Goal: Task Accomplishment & Management: Use online tool/utility

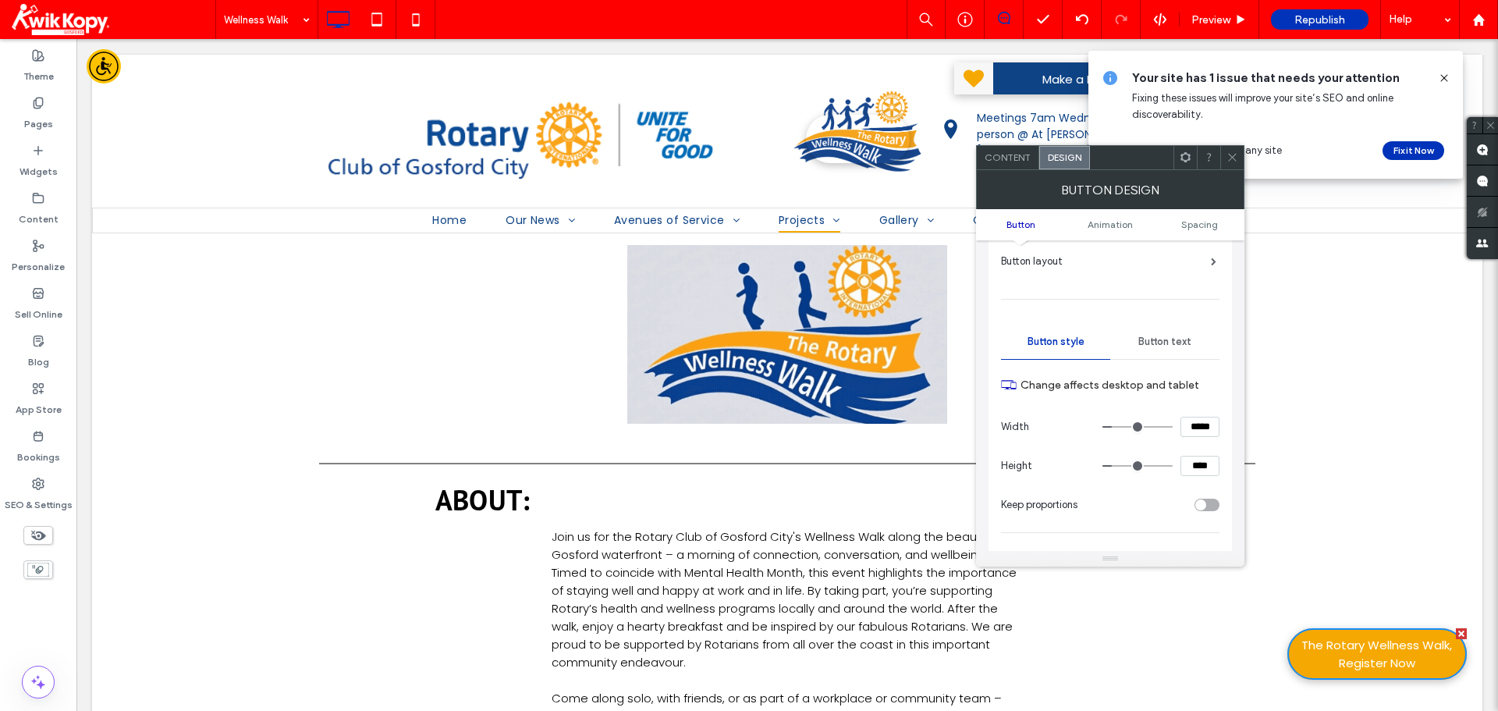
scroll to position [78, 0]
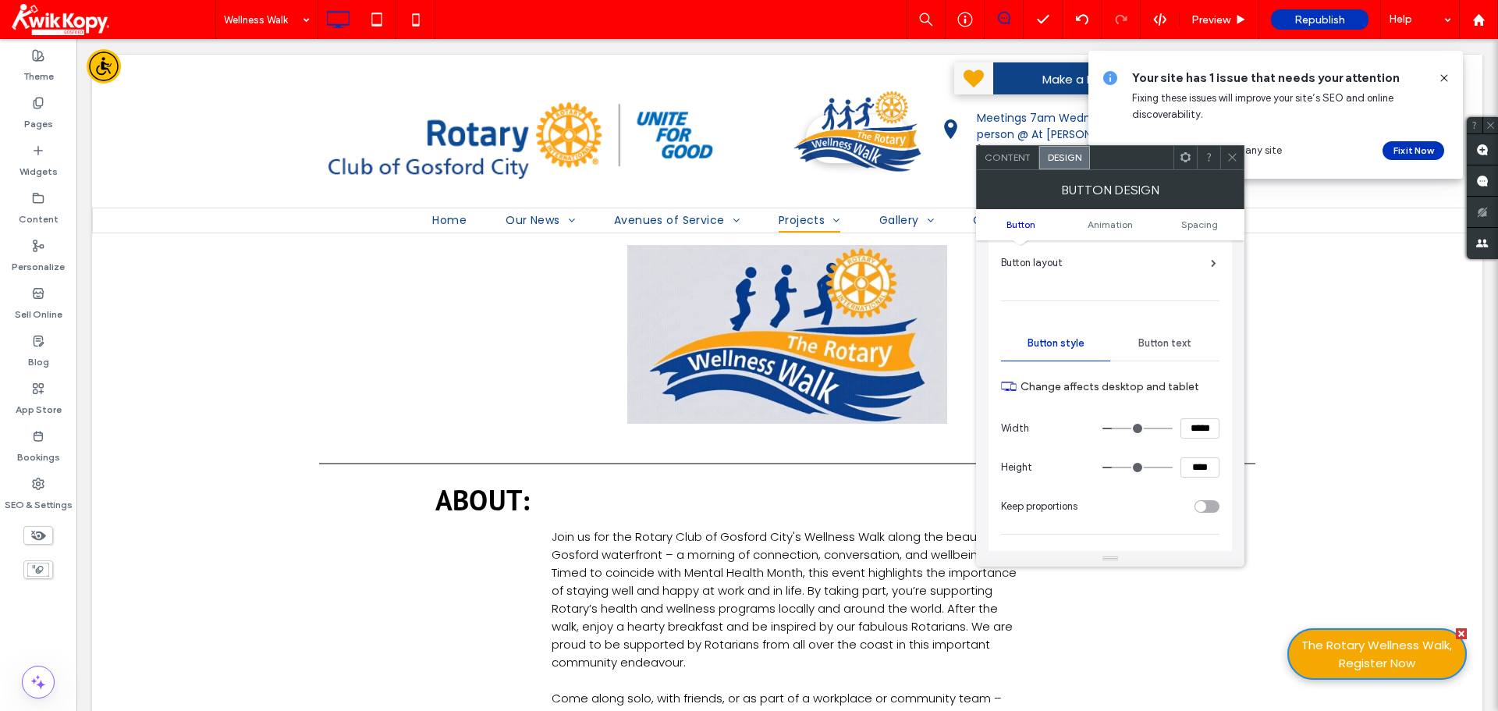
click at [1000, 155] on span "Content" at bounding box center [1008, 157] width 46 height 12
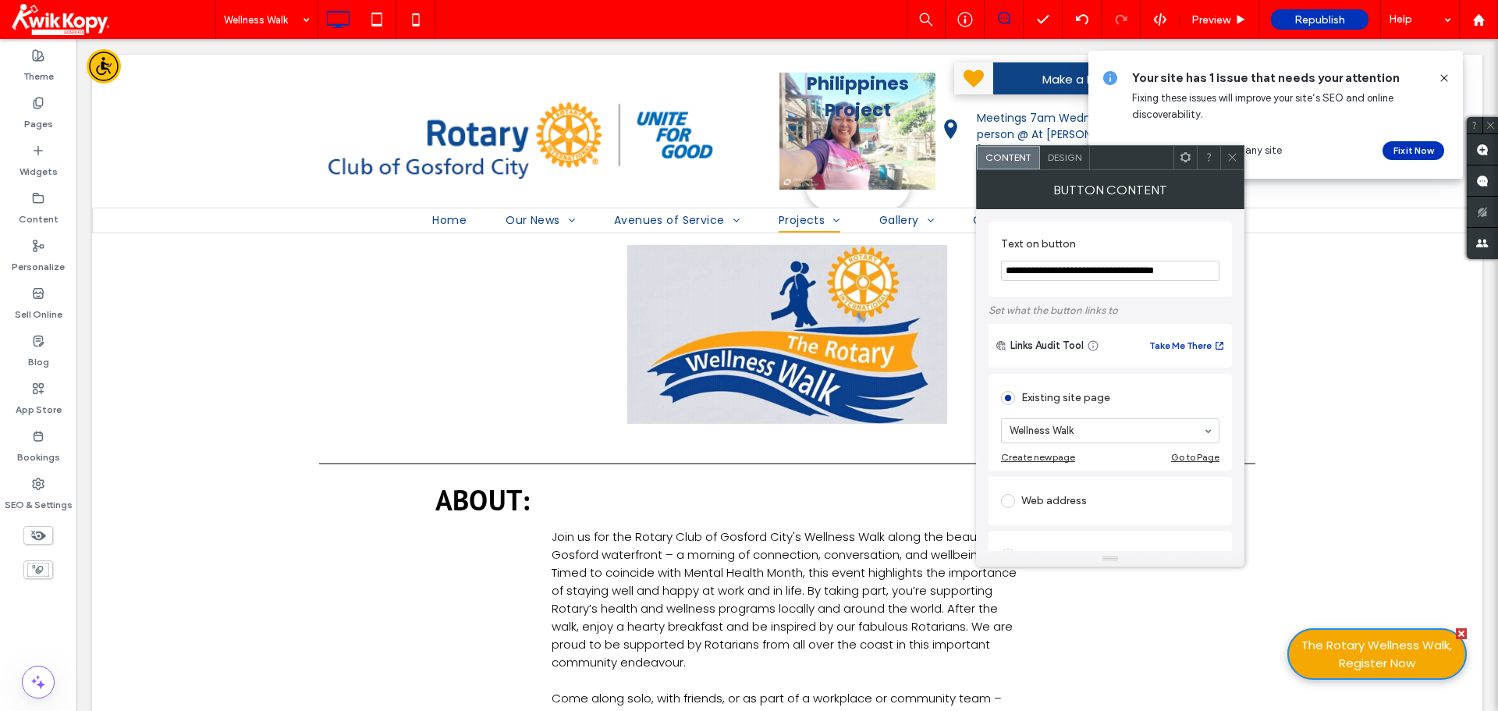
click at [1237, 162] on icon at bounding box center [1233, 157] width 12 height 12
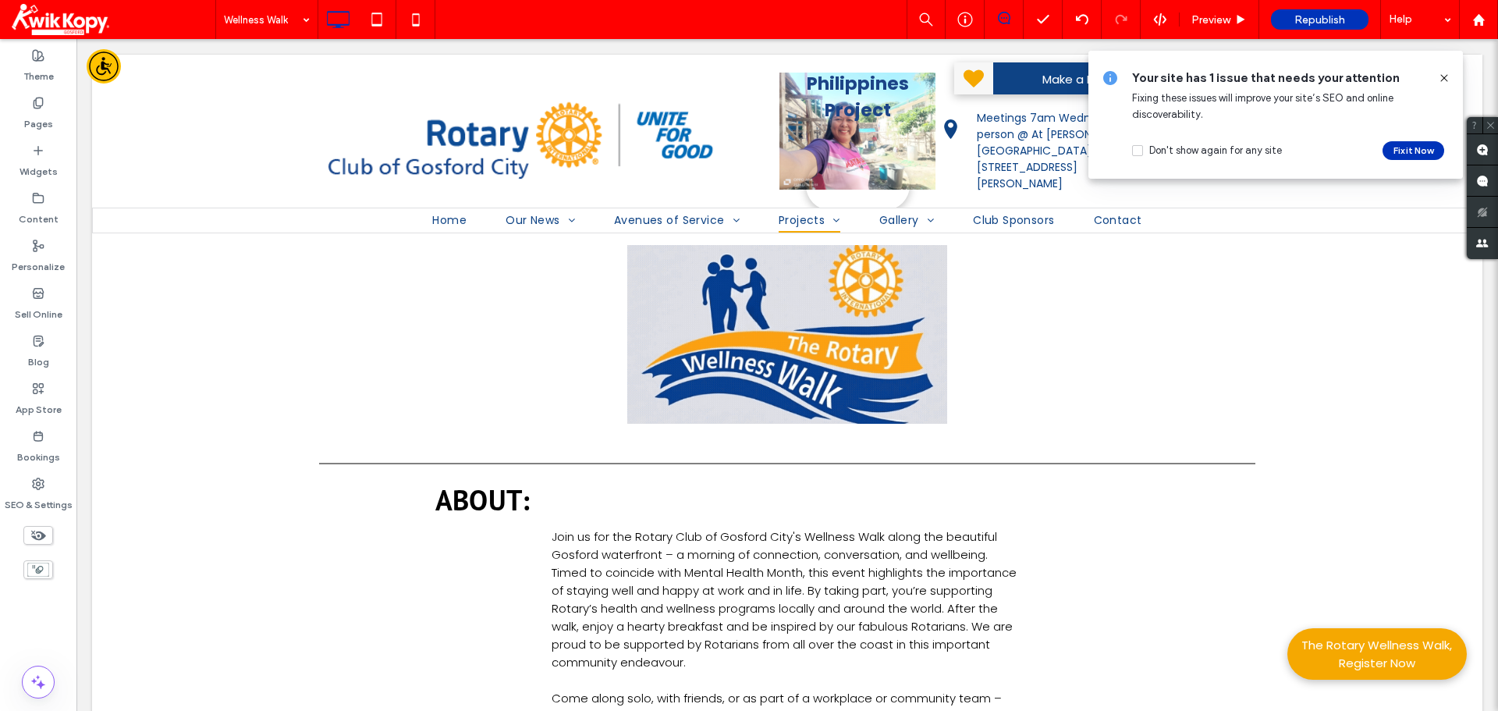
click at [1446, 73] on icon at bounding box center [1444, 78] width 12 height 12
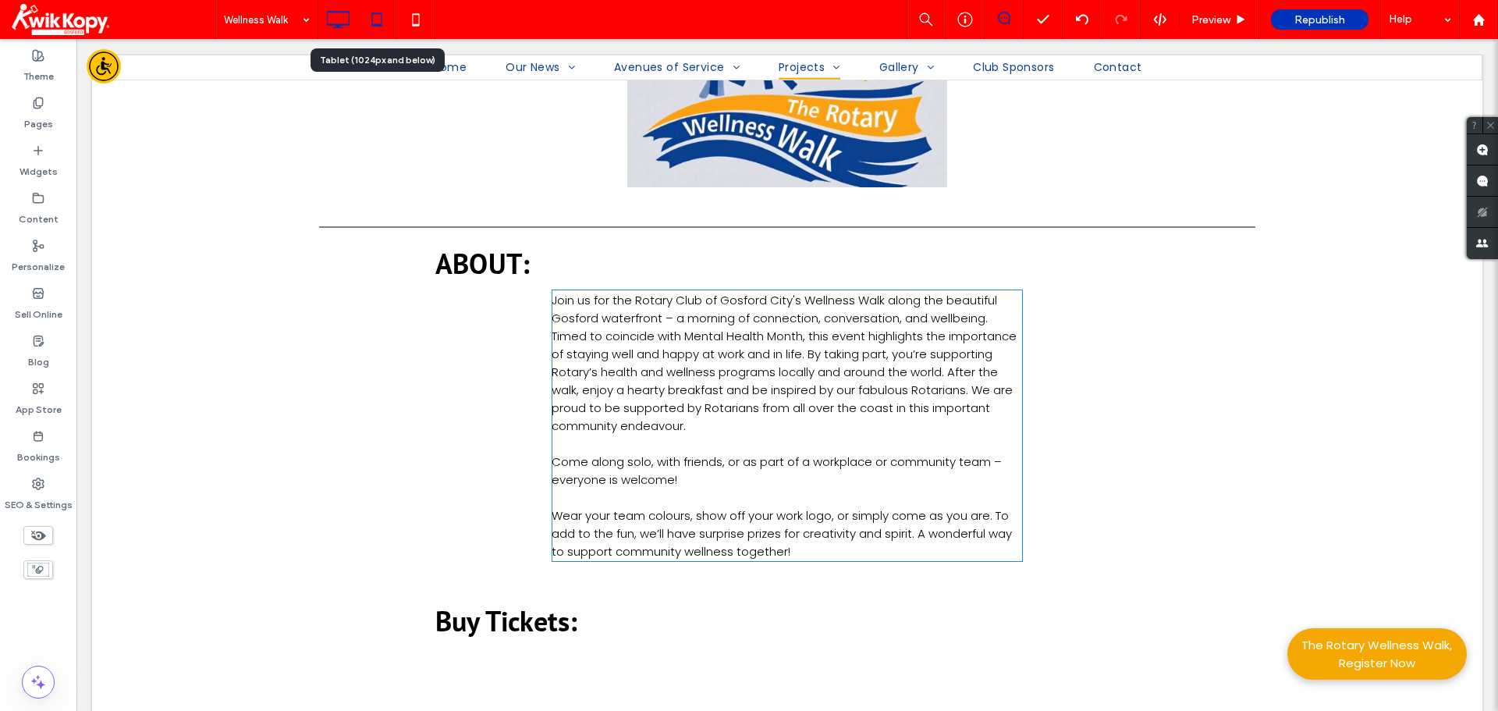
scroll to position [234, 0]
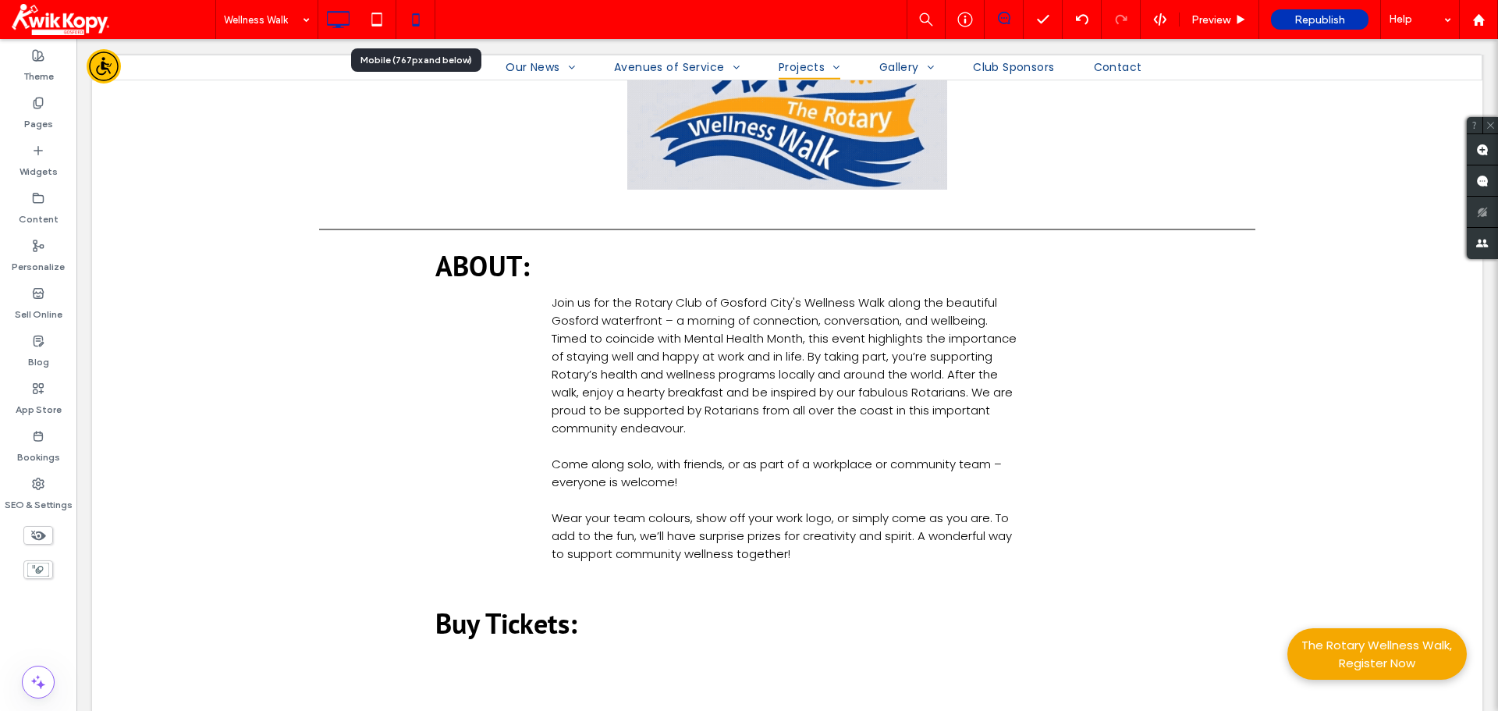
click at [414, 20] on icon at bounding box center [415, 19] width 31 height 31
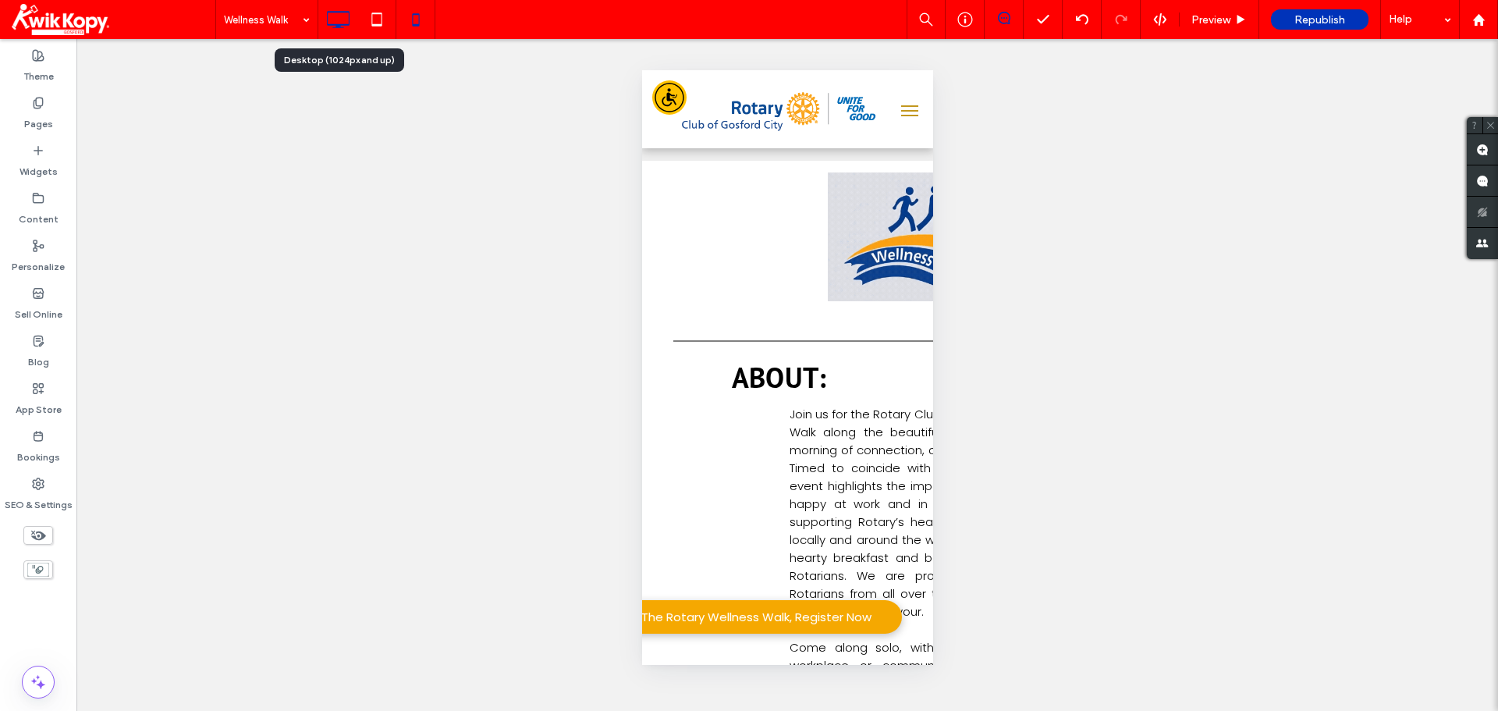
click at [340, 20] on icon at bounding box center [337, 19] width 31 height 31
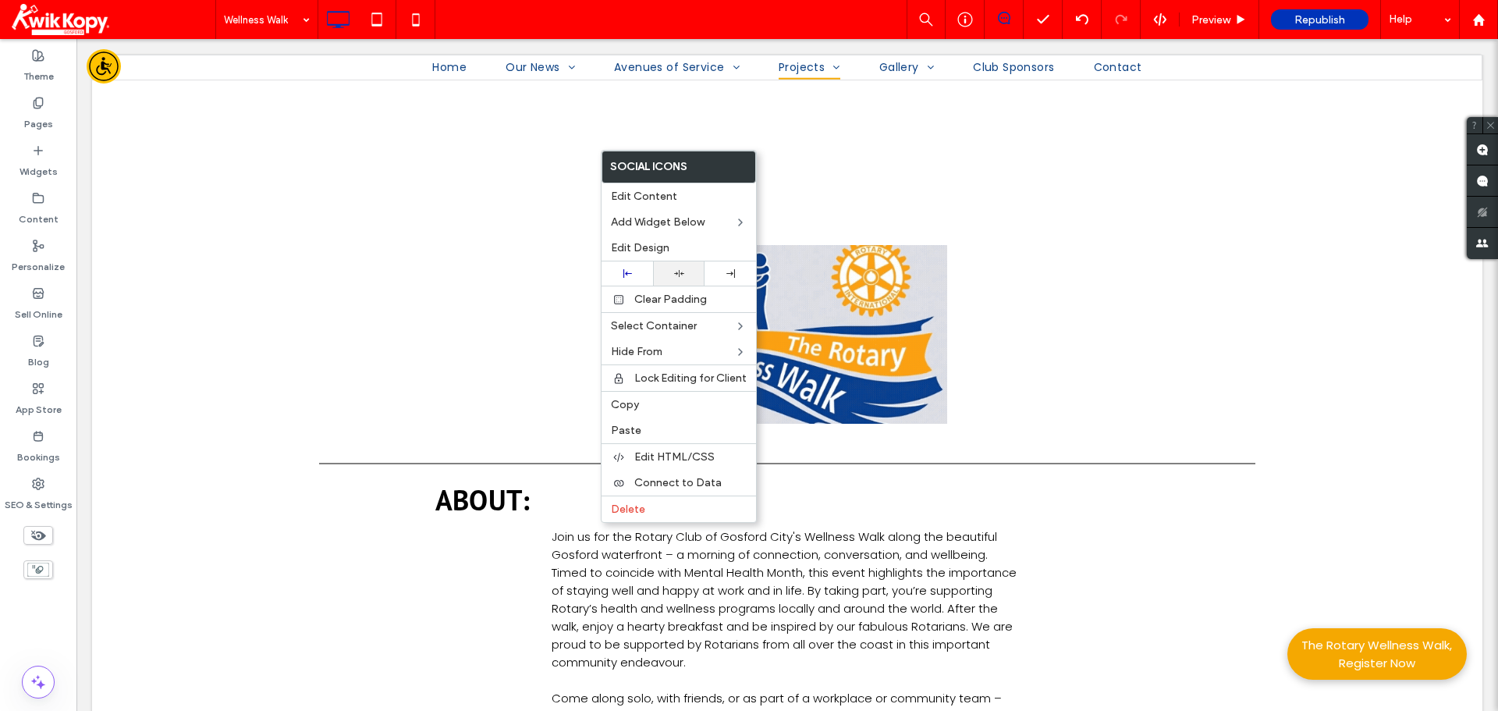
click at [676, 276] on icon at bounding box center [679, 273] width 10 height 10
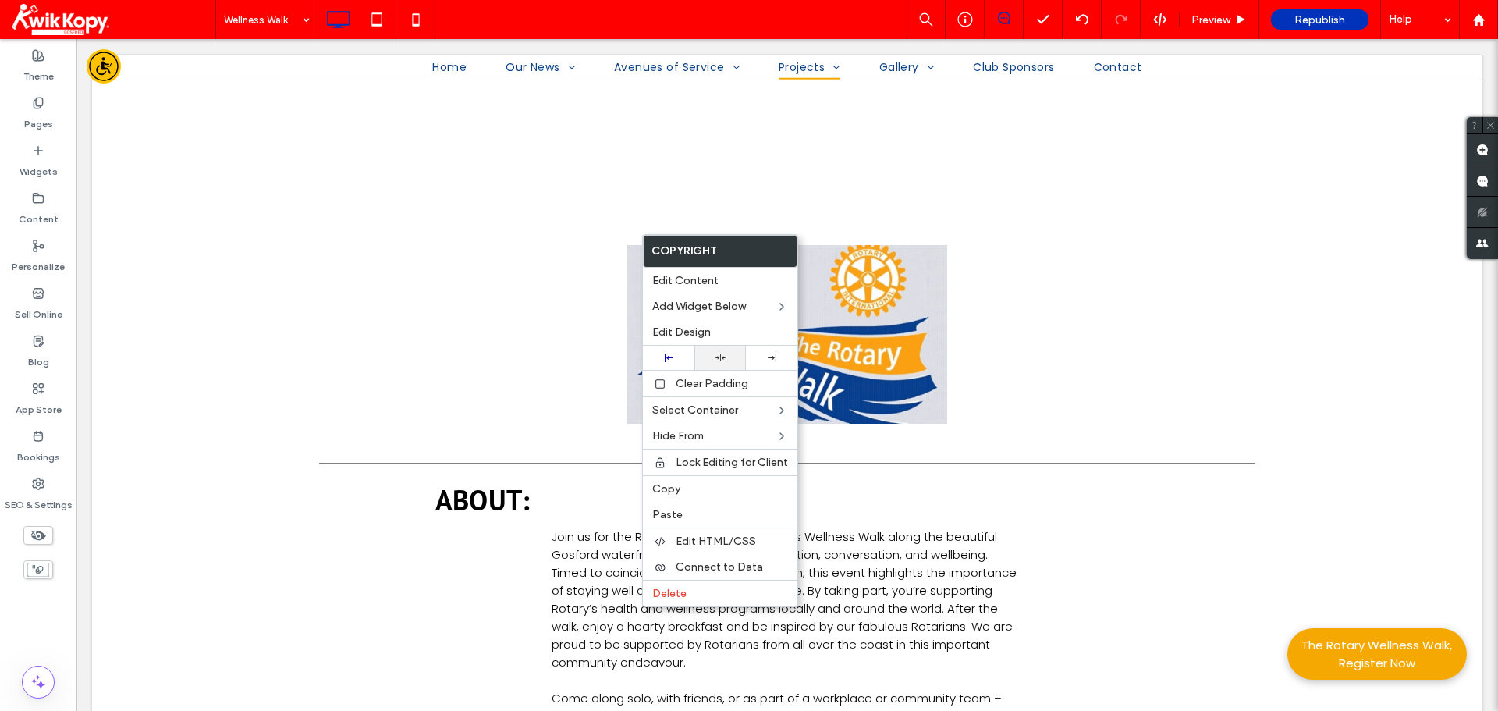
click at [714, 364] on div at bounding box center [720, 358] width 52 height 24
click at [720, 356] on use at bounding box center [721, 357] width 10 height 7
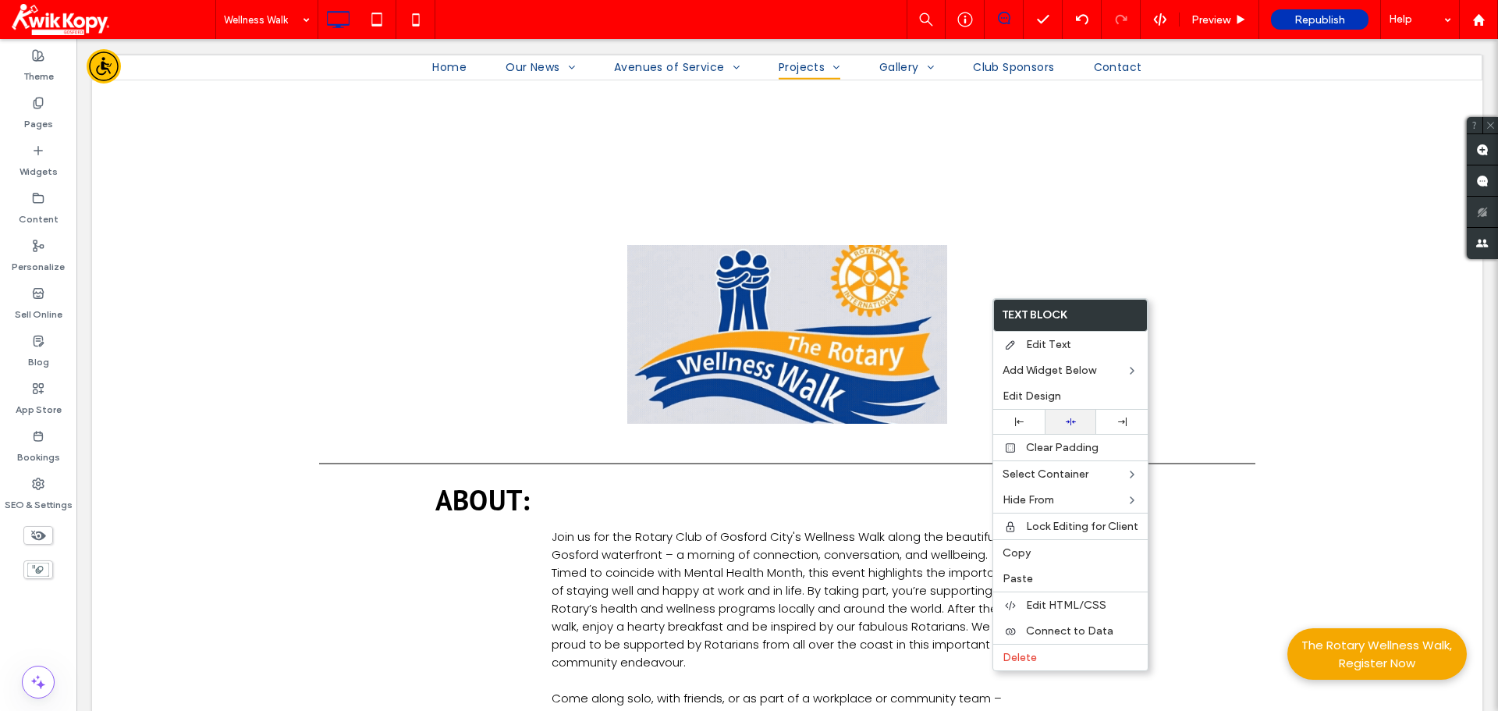
click at [1067, 418] on icon at bounding box center [1071, 422] width 10 height 10
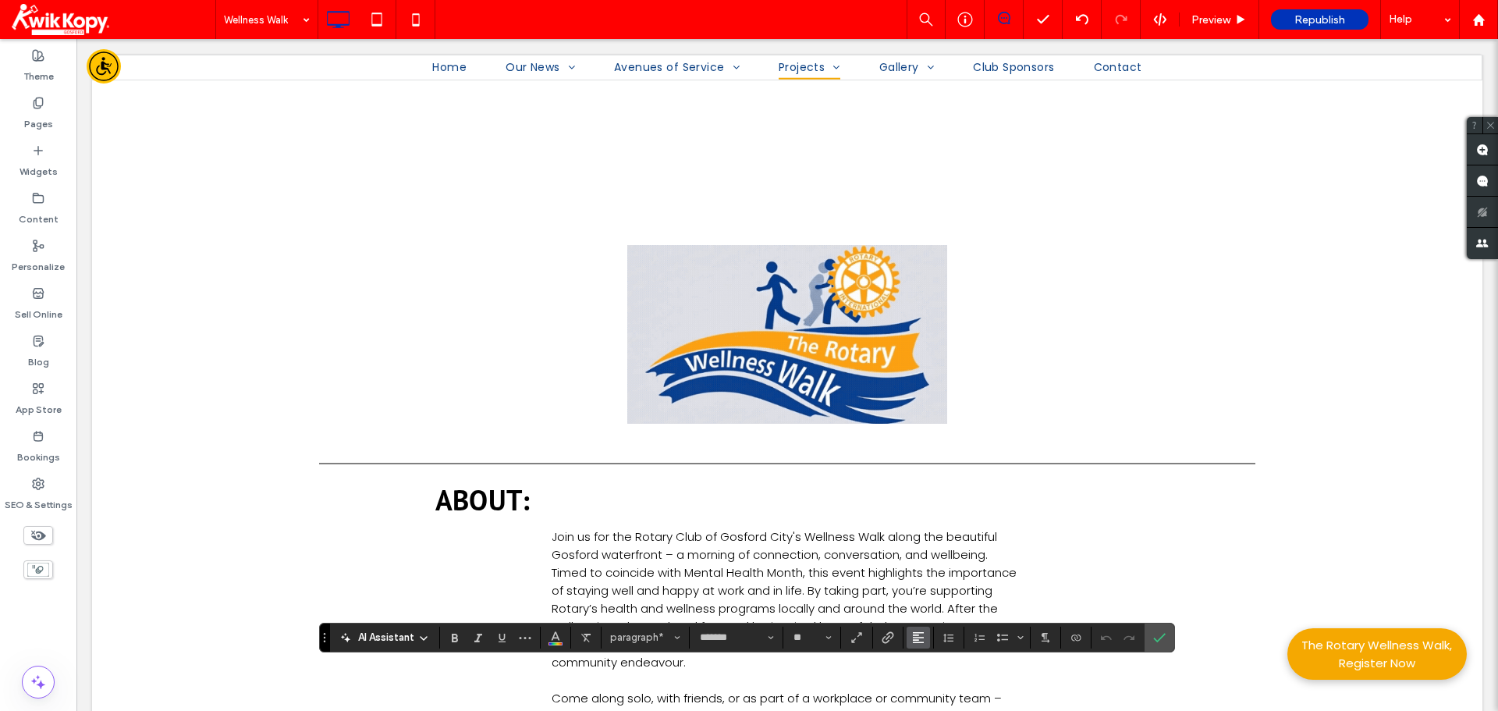
click at [924, 641] on icon "Alignment" at bounding box center [918, 637] width 12 height 12
click at [932, 562] on label "ui.textEditor.alignment.center" at bounding box center [934, 567] width 55 height 23
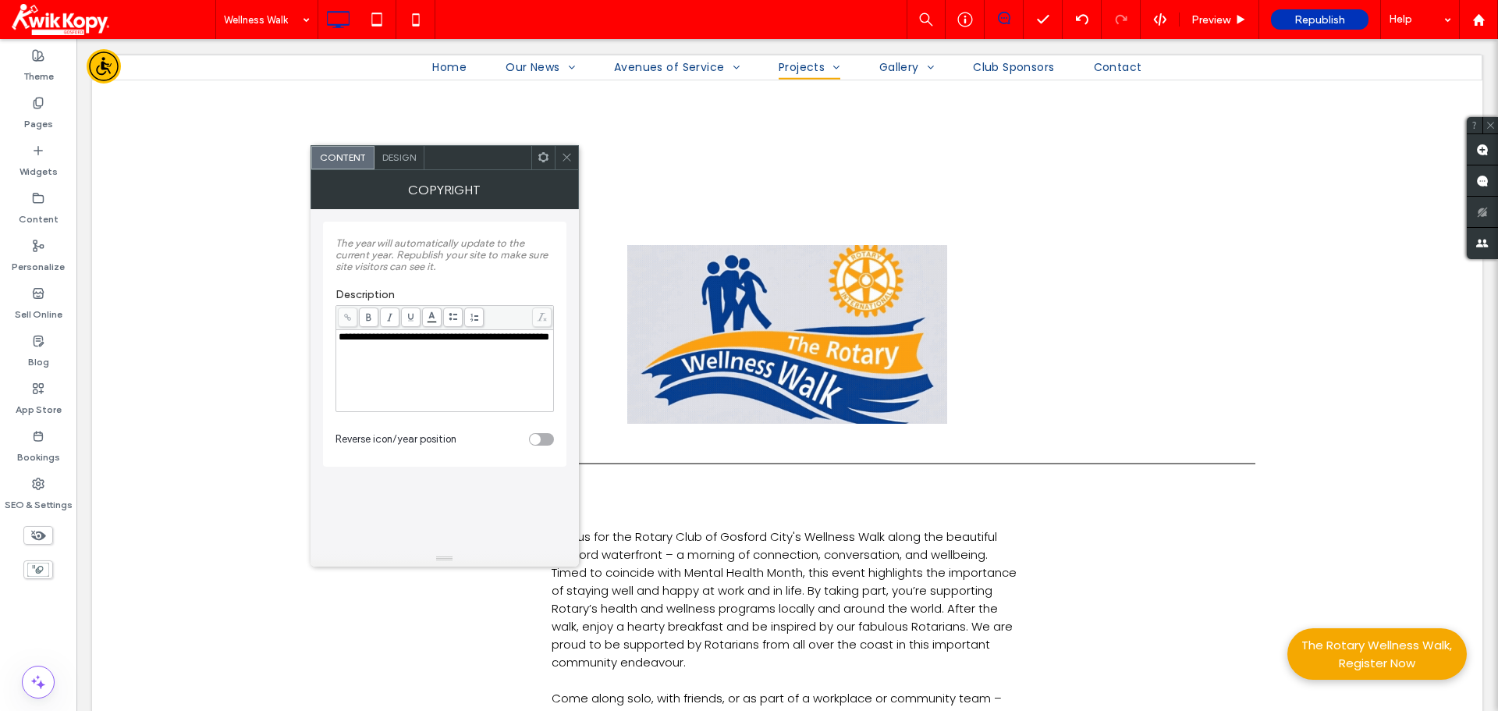
click at [545, 162] on icon at bounding box center [544, 157] width 12 height 12
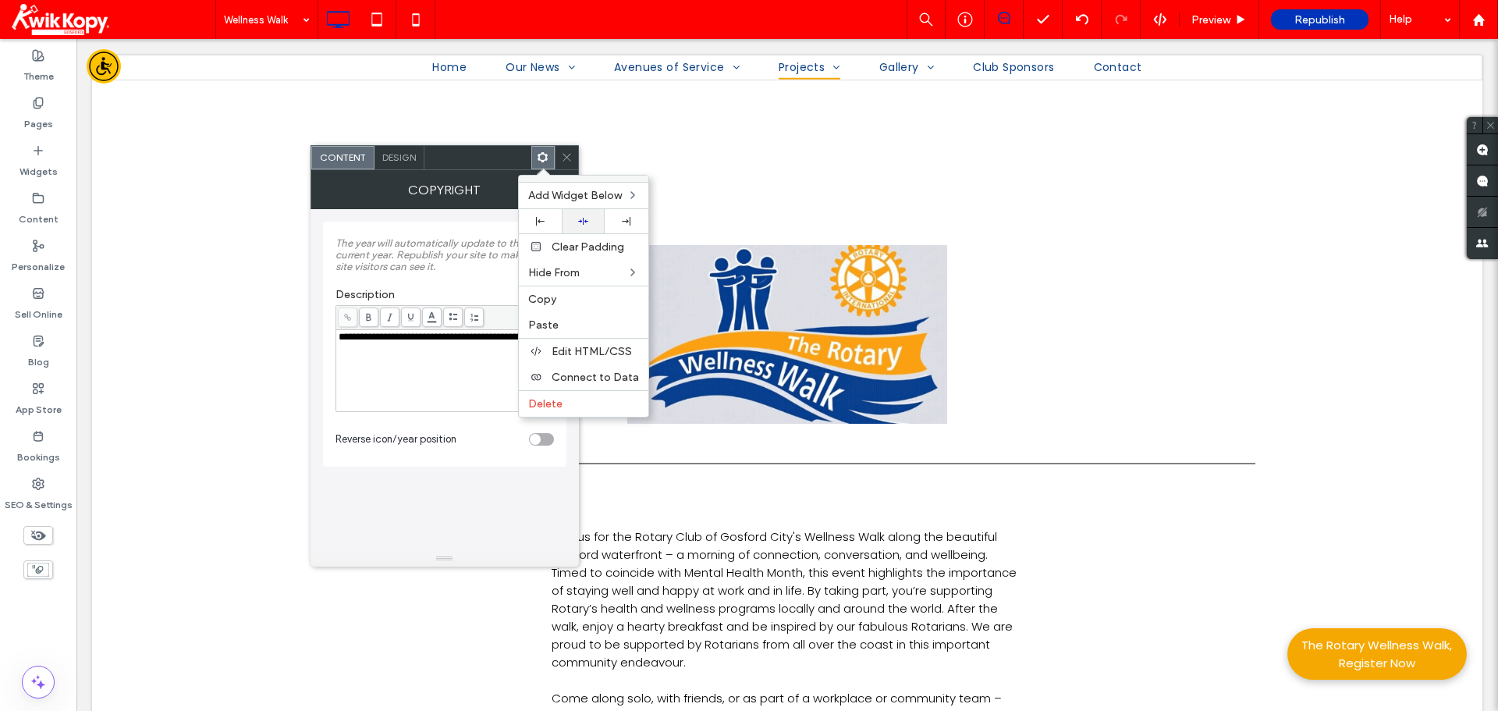
click at [579, 220] on icon at bounding box center [583, 221] width 10 height 10
click at [416, 343] on div "**********" at bounding box center [445, 337] width 213 height 11
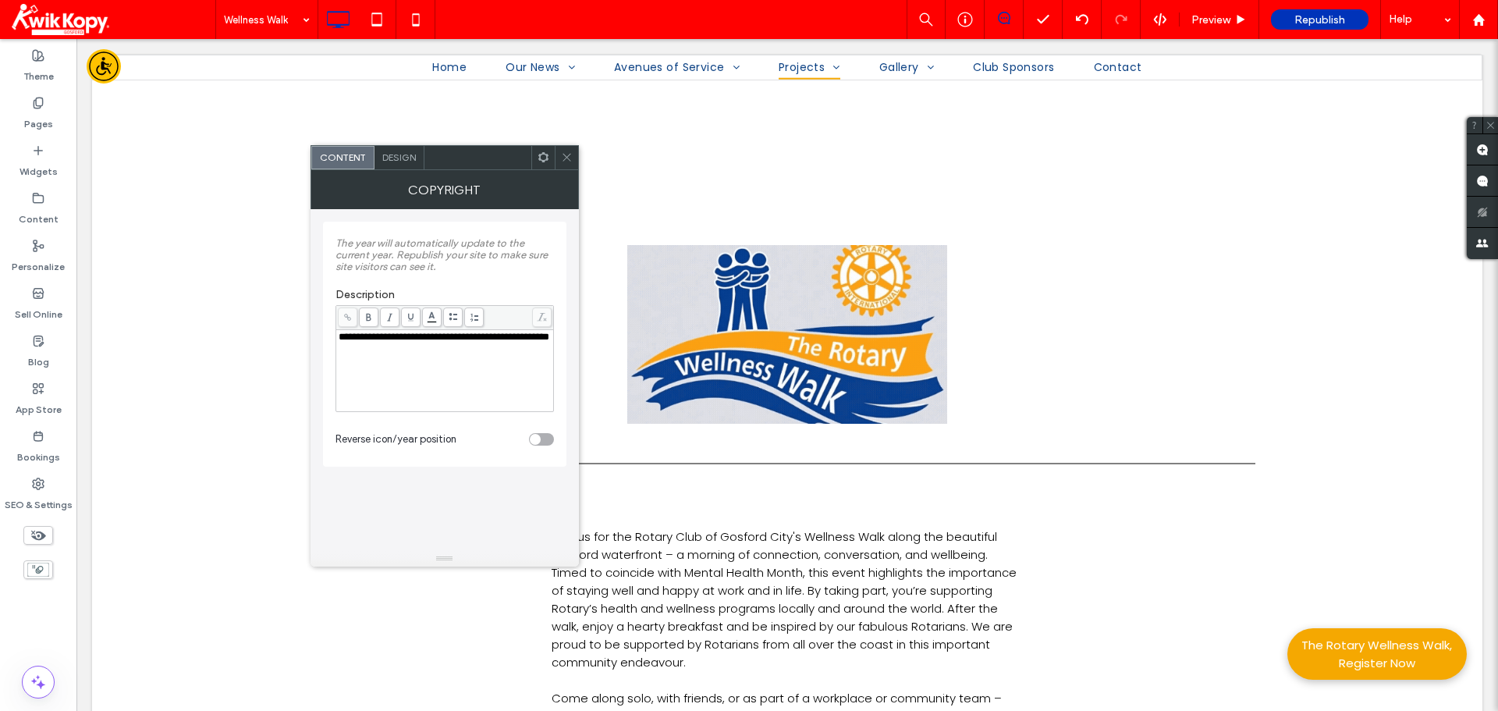
click at [396, 151] on span "Design" at bounding box center [399, 157] width 34 height 12
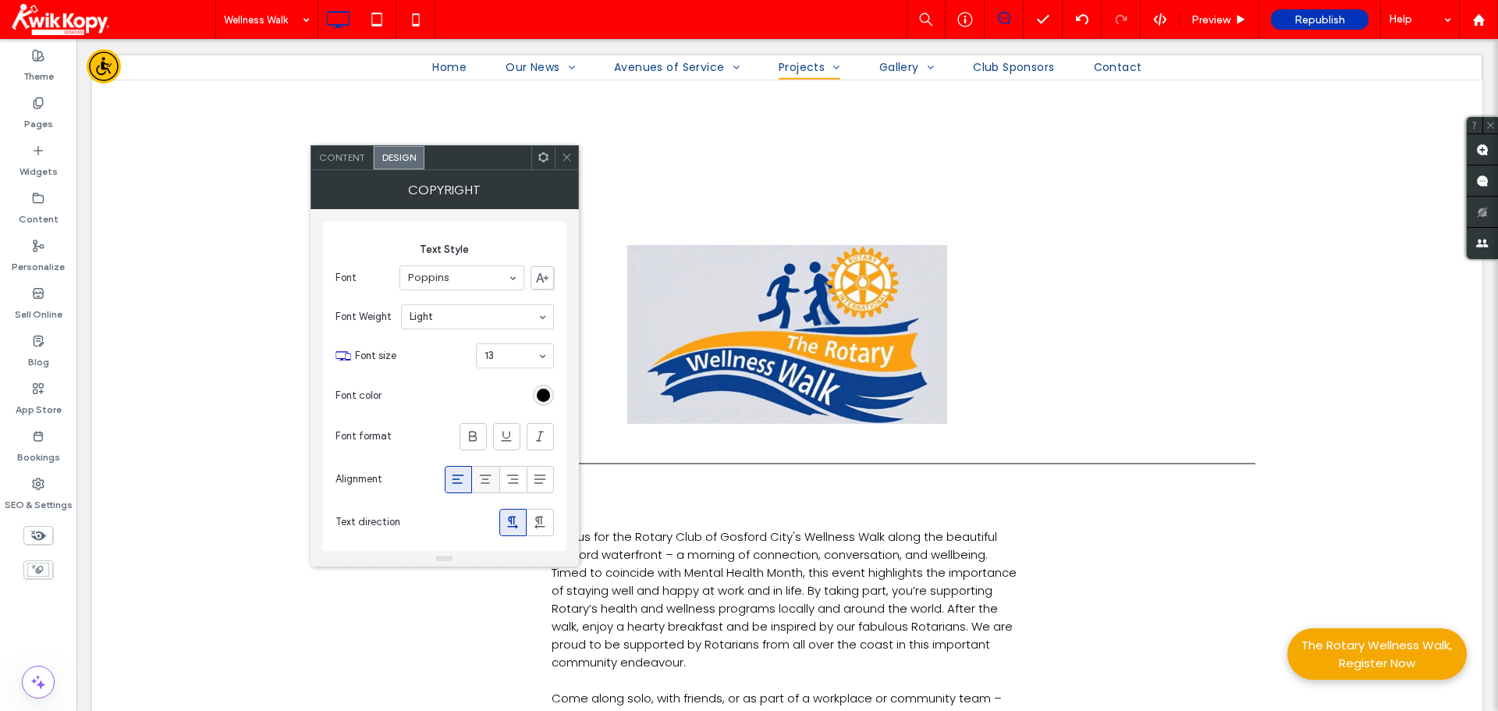
click at [485, 480] on icon at bounding box center [486, 479] width 16 height 16
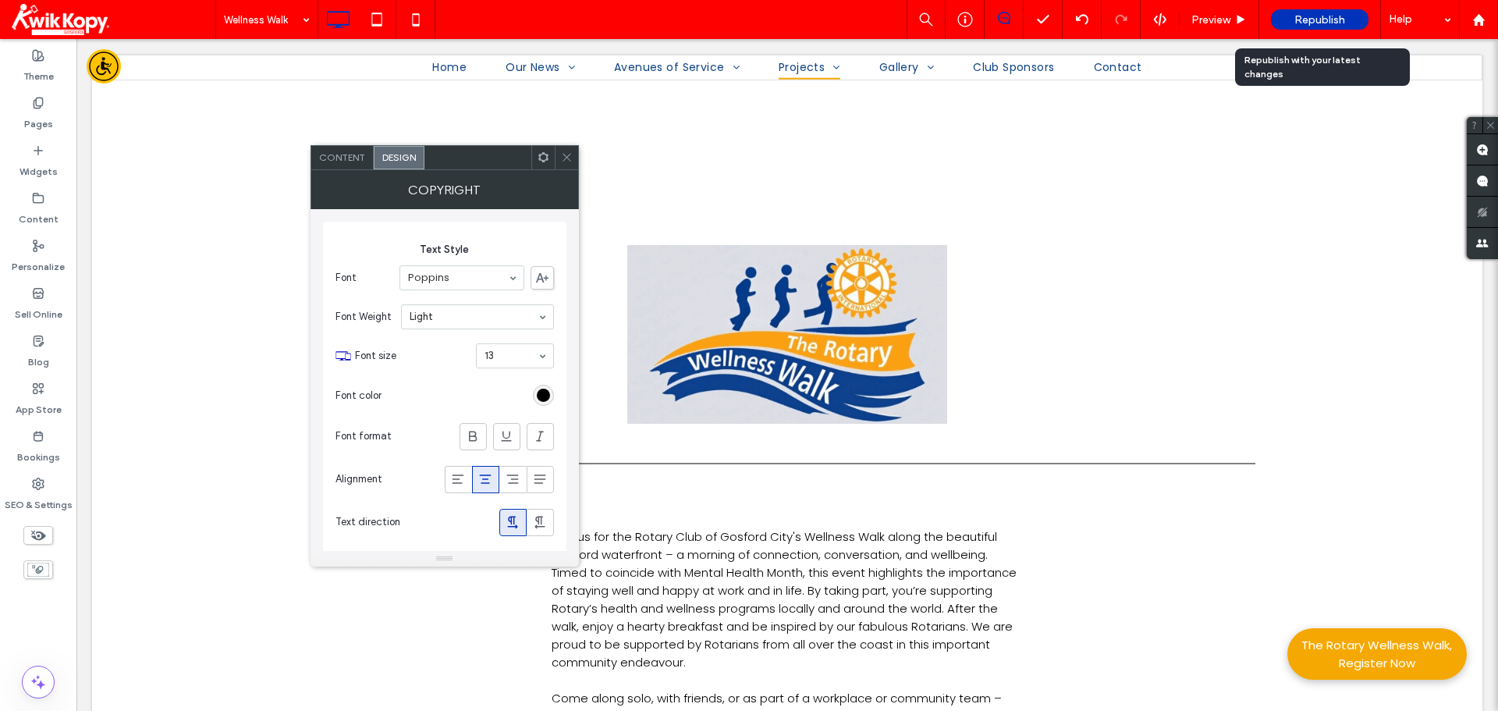
click at [1325, 18] on span "Republish" at bounding box center [1320, 19] width 51 height 13
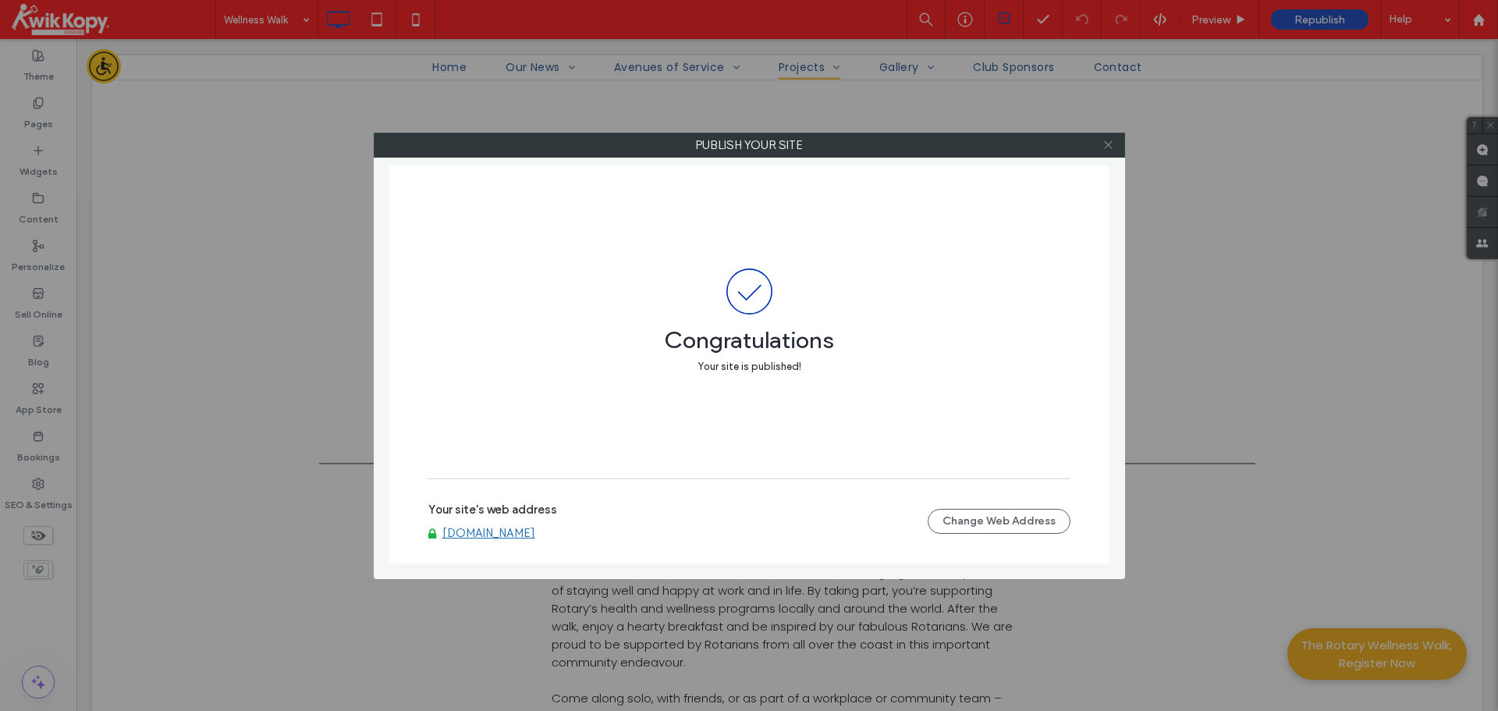
click at [1104, 146] on icon at bounding box center [1109, 145] width 12 height 12
